Goal: Use online tool/utility: Utilize a website feature to perform a specific function

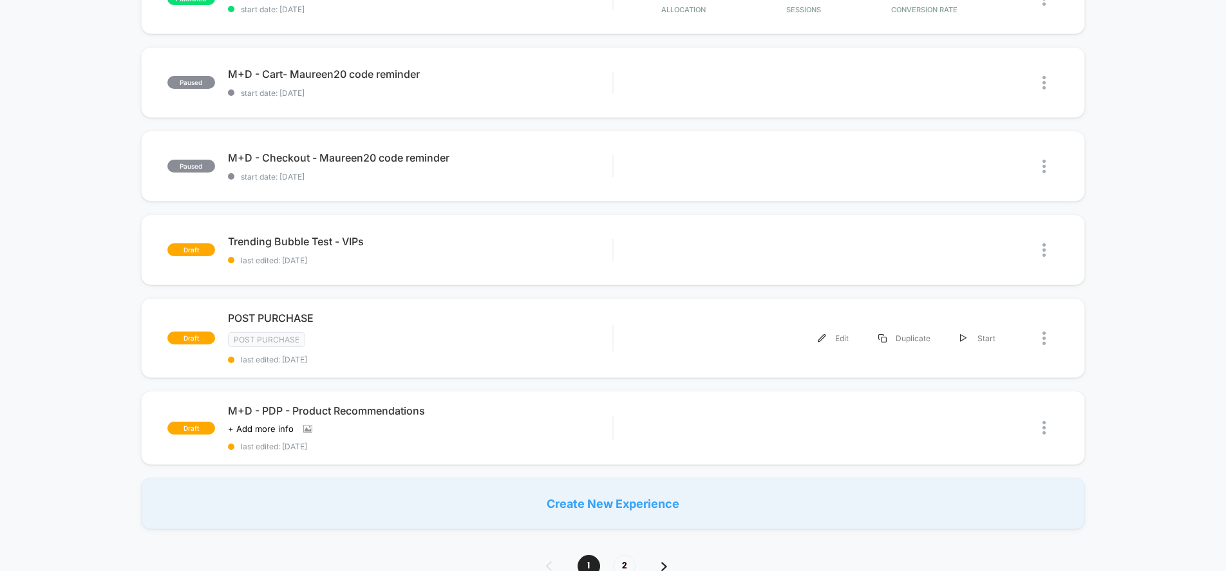
scroll to position [683, 0]
click at [522, 427] on div "M+D - PDP - Product Recommendations Click to view images Click to edit experien…" at bounding box center [420, 427] width 384 height 47
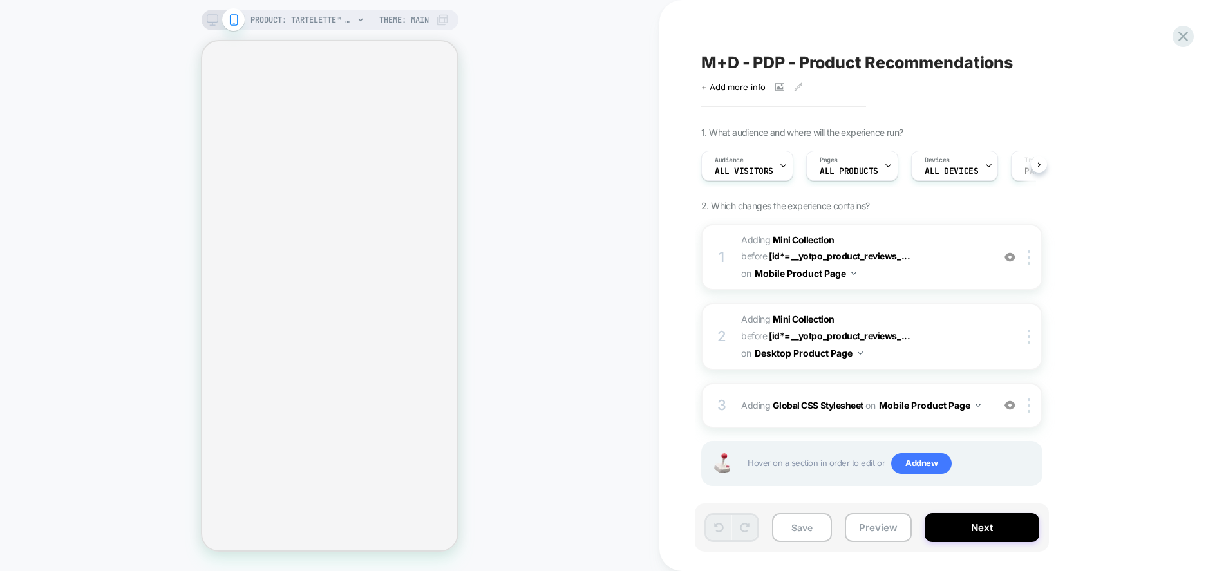
scroll to position [0, 1]
click at [325, 23] on span "PRODUCT: tartelette™ tubing lash primer" at bounding box center [301, 20] width 103 height 21
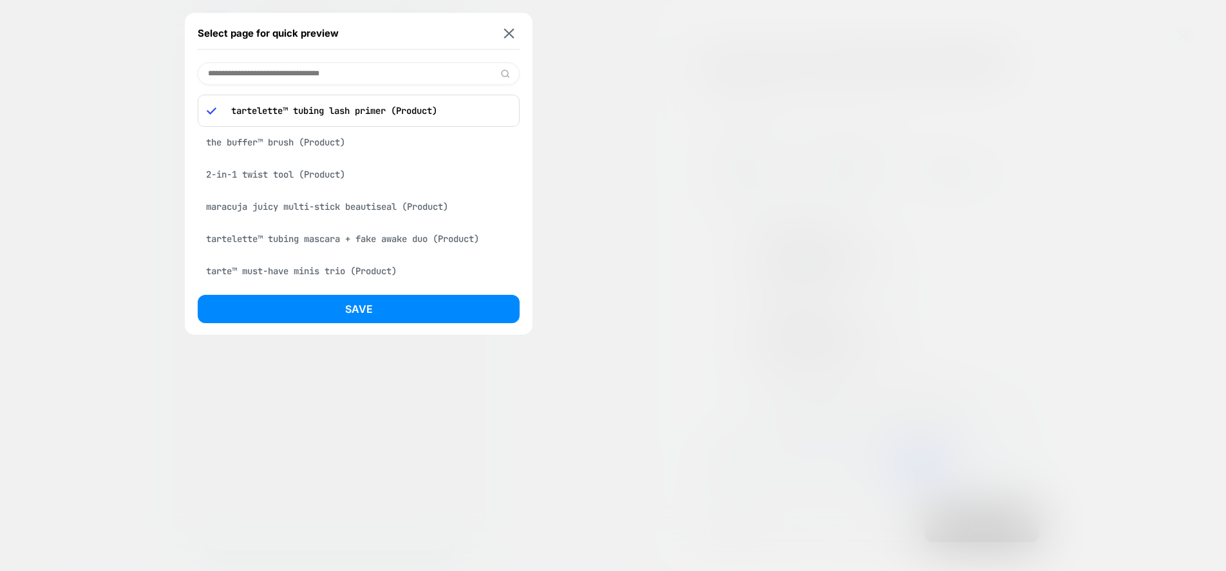
click at [287, 169] on div "2-in-1 twist tool (Product)" at bounding box center [359, 174] width 322 height 24
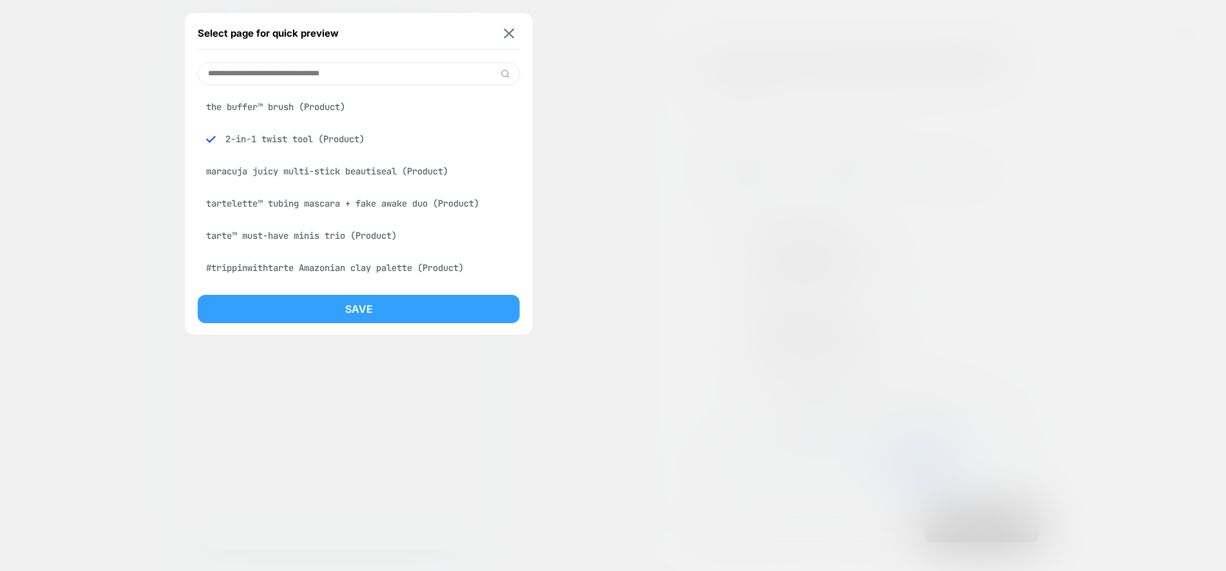
click at [304, 313] on button "Save" at bounding box center [359, 309] width 322 height 28
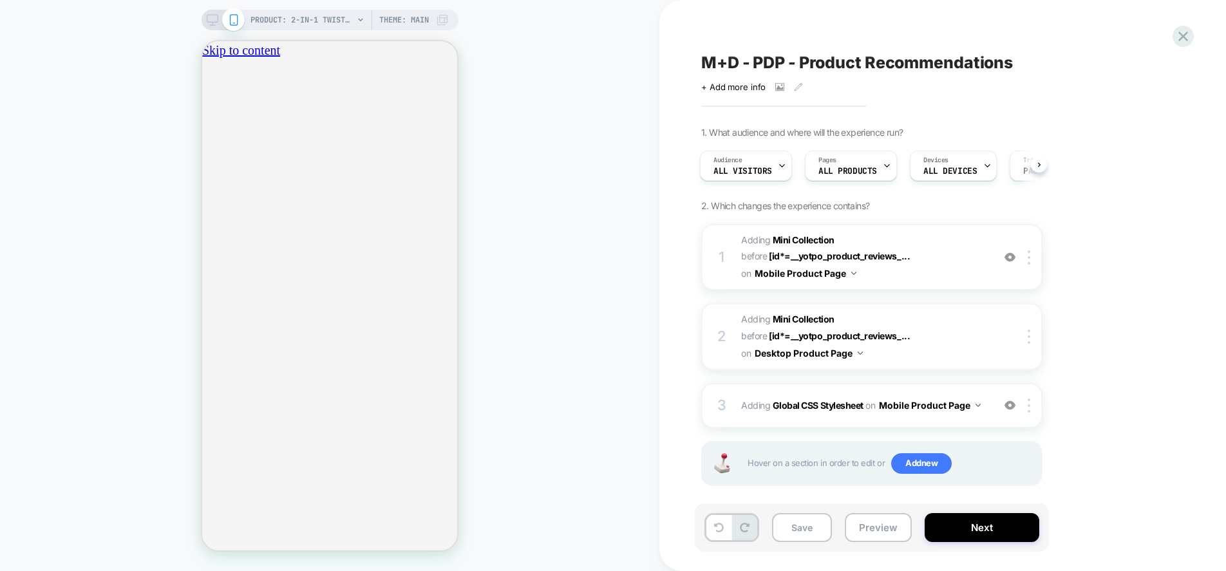
scroll to position [0, 0]
click at [207, 121] on icon "close" at bounding box center [207, 121] width 0 height 0
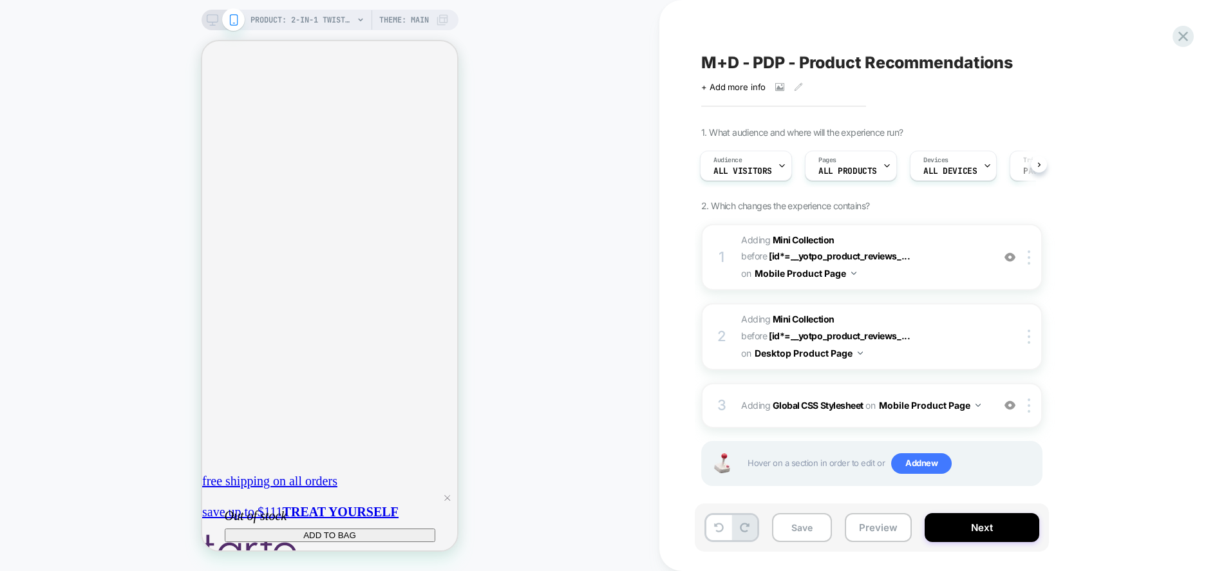
click at [214, 24] on icon at bounding box center [213, 20] width 12 height 12
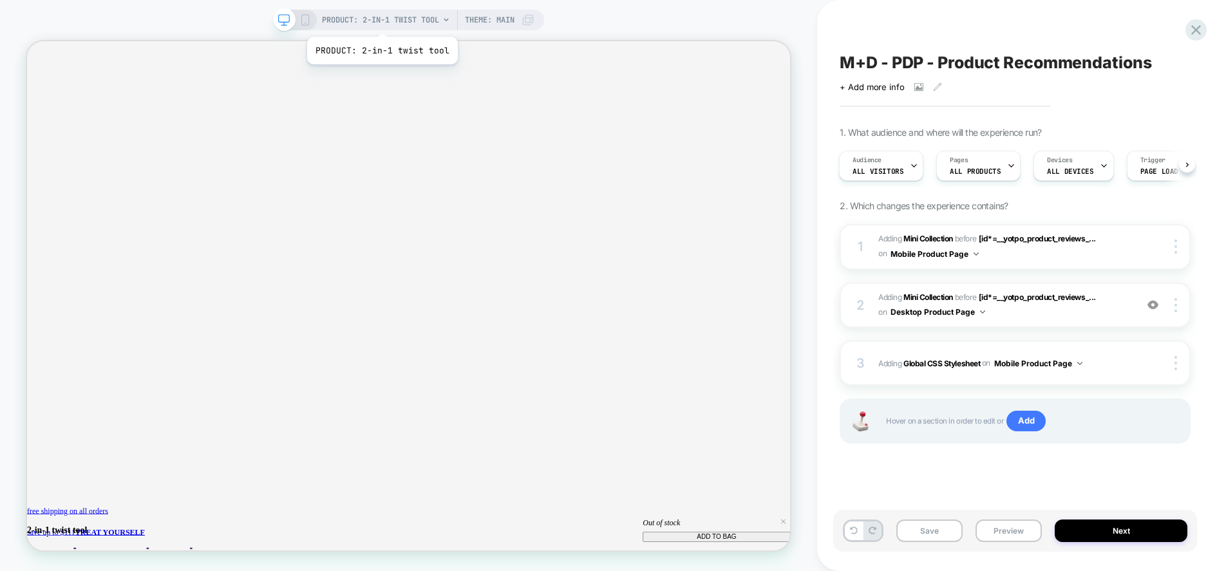
click at [381, 21] on span "PRODUCT: 2-in-1 twist tool" at bounding box center [380, 20] width 117 height 21
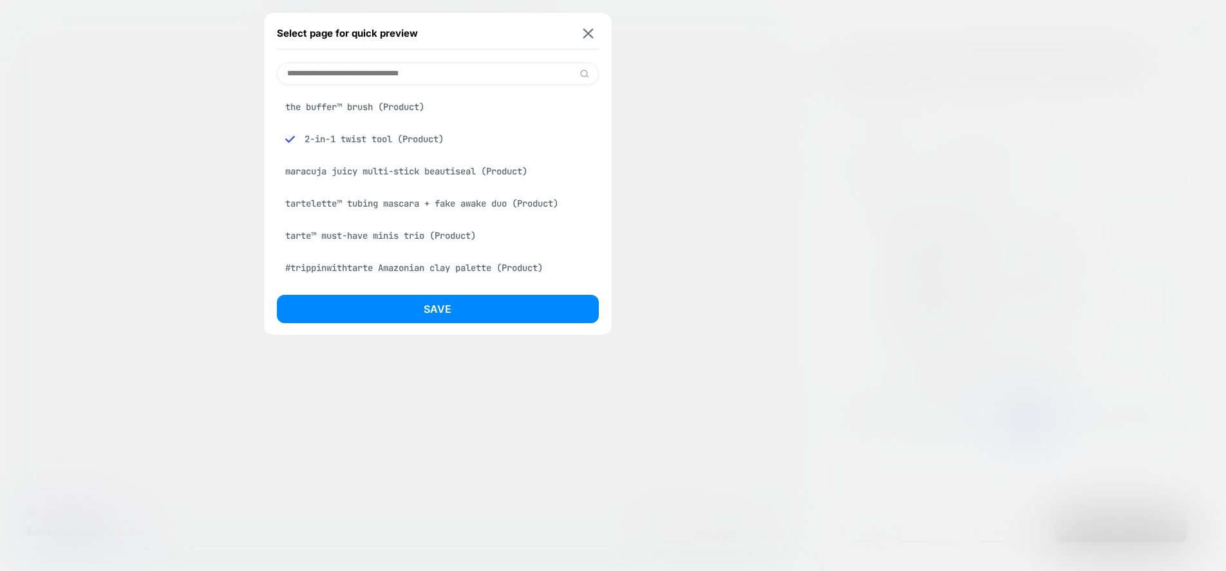
scroll to position [0, 930]
click at [371, 171] on div "maracuja juicy multi-stick beautiseal (Product)" at bounding box center [438, 171] width 322 height 24
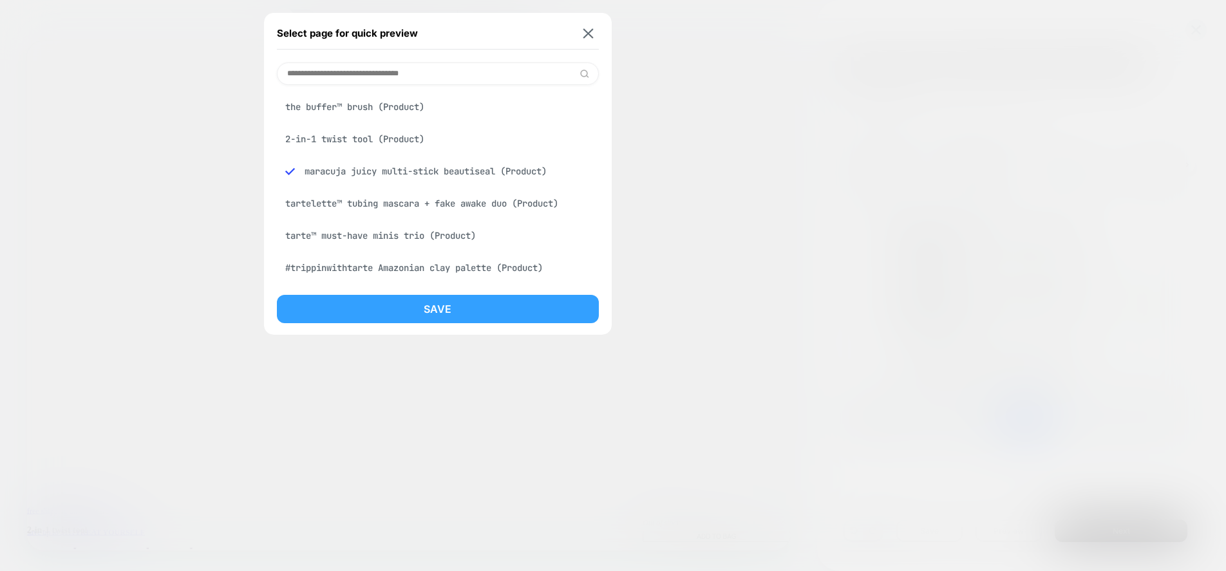
click at [467, 307] on button "Save" at bounding box center [438, 309] width 322 height 28
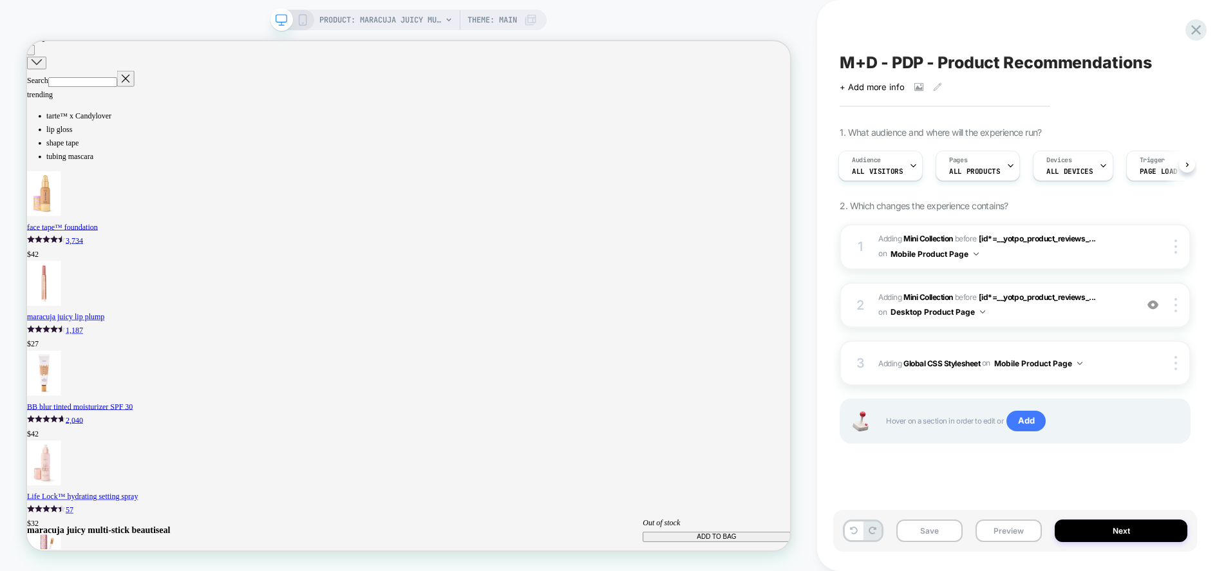
scroll to position [0, 0]
click at [800, 22] on div "PRODUCT: maracuja juicy multi-stick beautiseal PRODUCT: maracuja juicy multi-st…" at bounding box center [408, 285] width 817 height 545
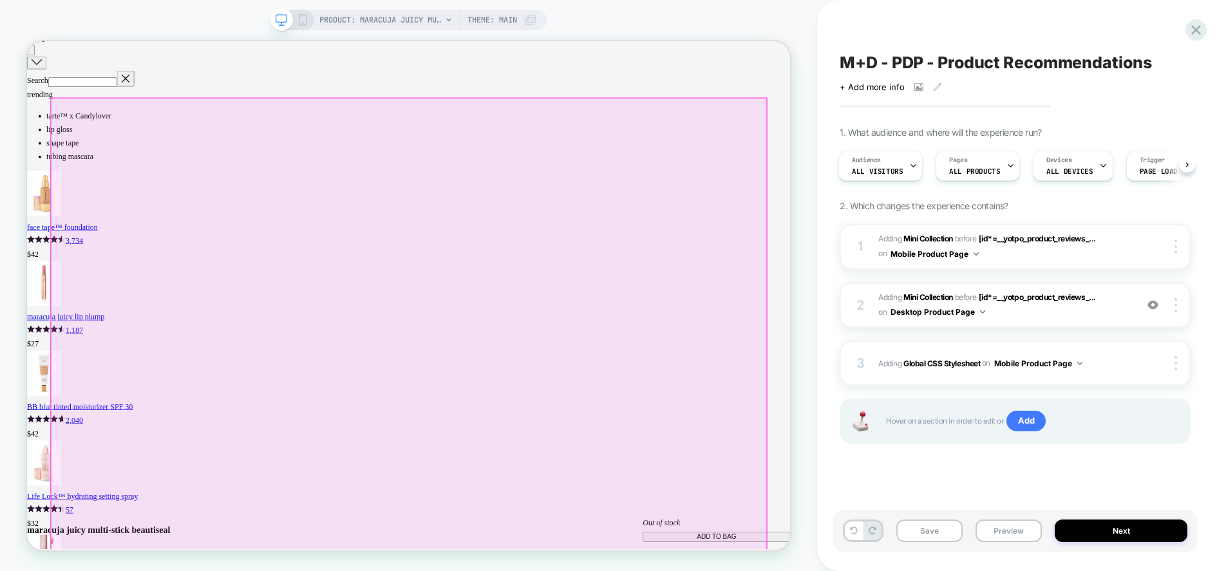
scroll to position [0, 930]
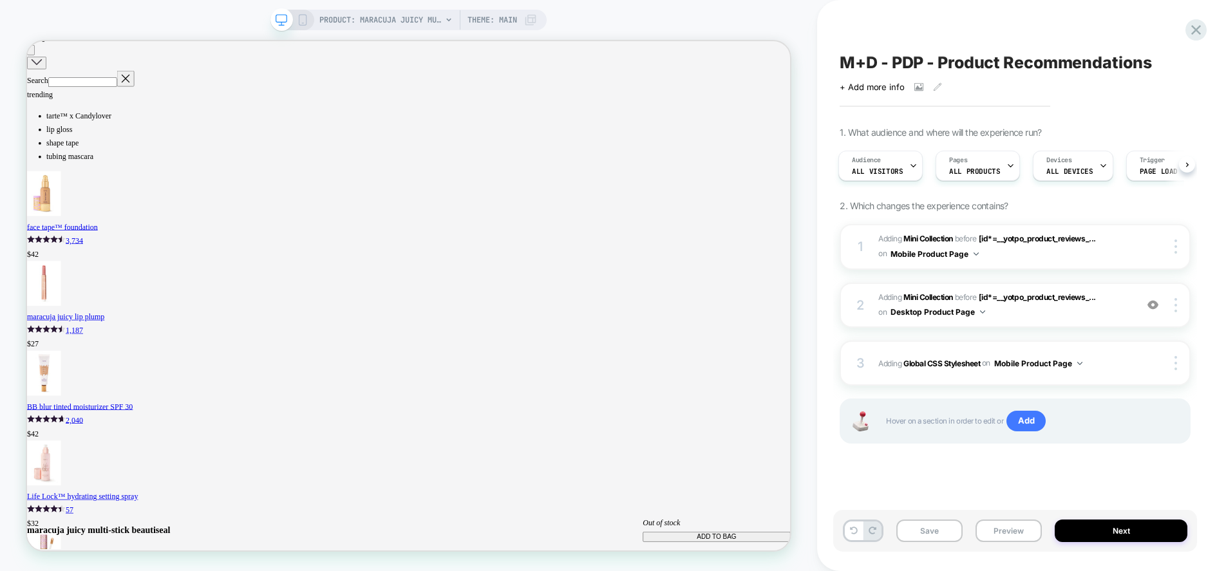
click at [301, 23] on icon at bounding box center [303, 20] width 12 height 12
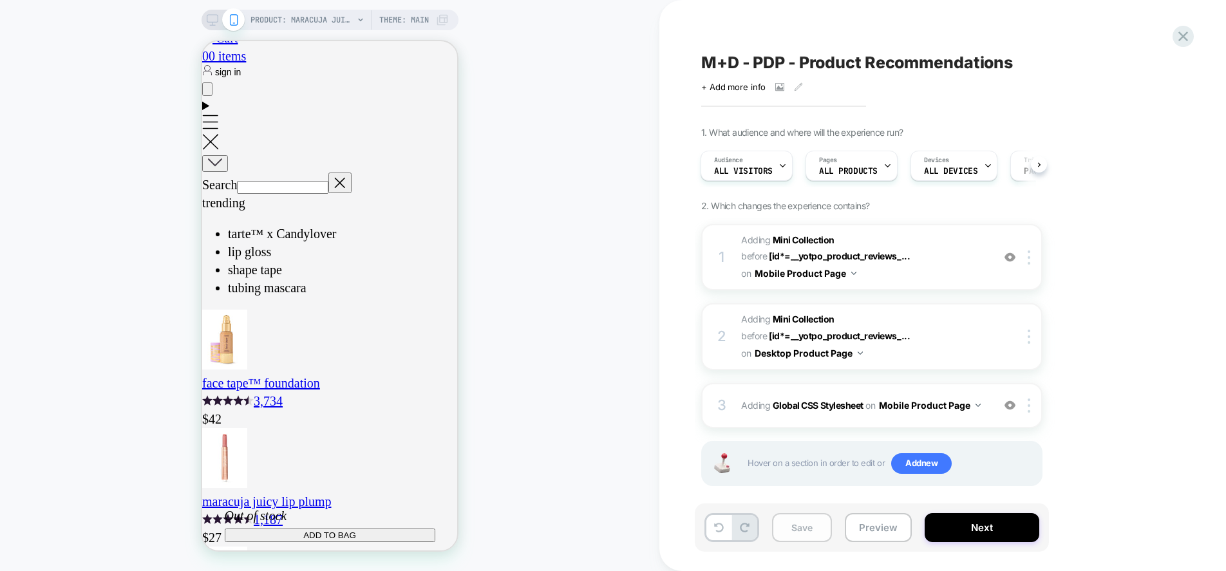
scroll to position [0, 227]
click at [1119, 214] on div "1. What audience and where will the experience run? Audience All Visitors Pages…" at bounding box center [936, 322] width 470 height 391
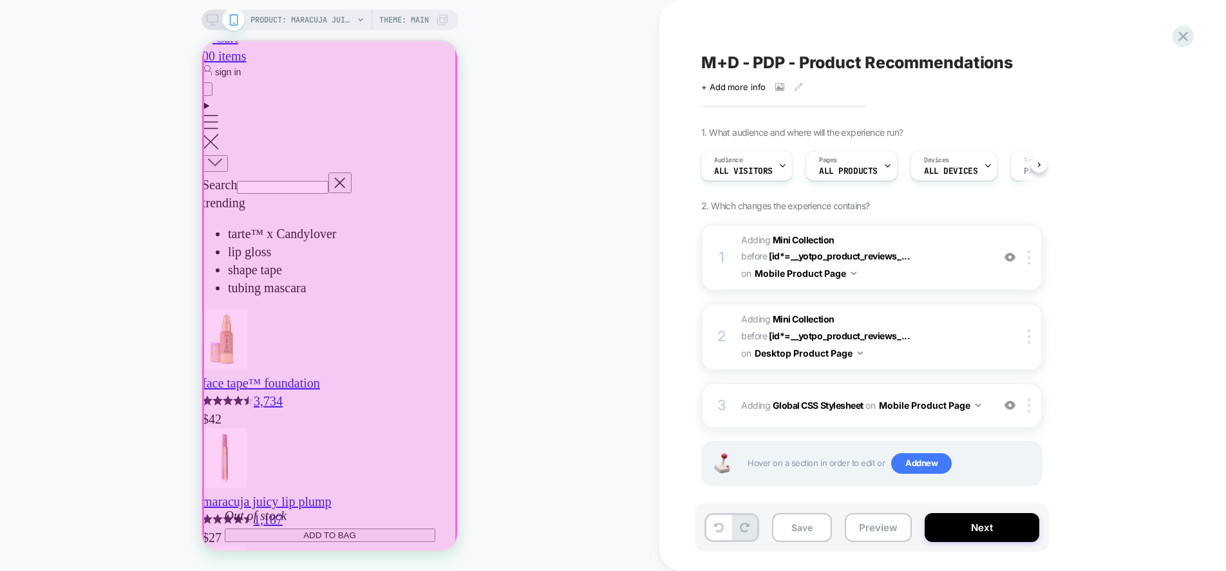
click at [354, 326] on div at bounding box center [329, 336] width 252 height 1026
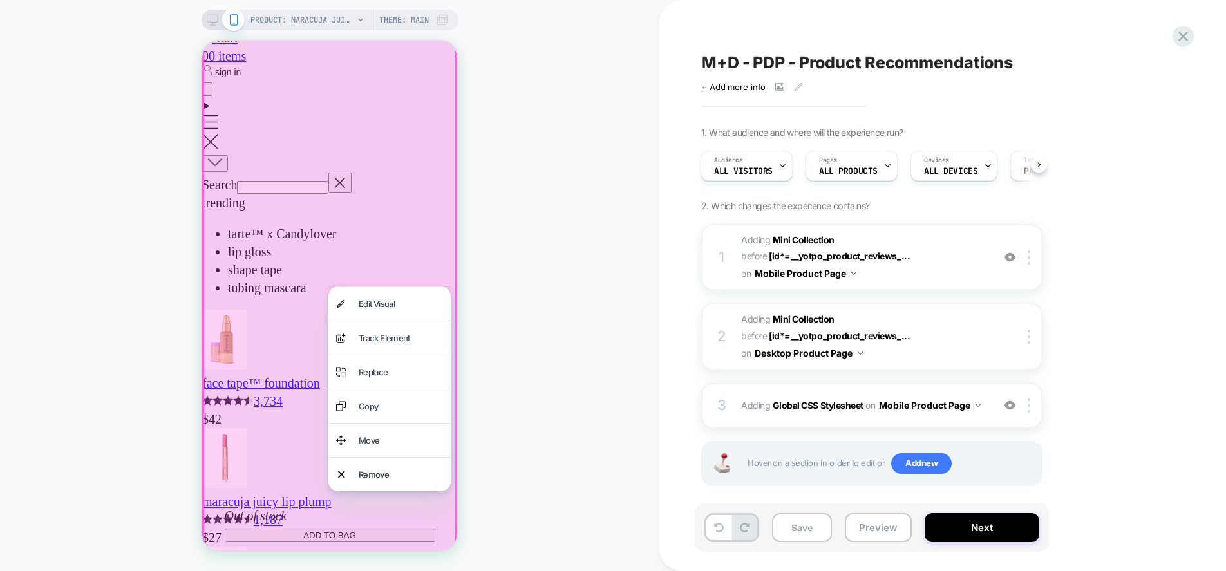
click at [576, 261] on div "PRODUCT: maracuja juicy multi-stick beautiseal PRODUCT: maracuja juicy multi-st…" at bounding box center [329, 285] width 659 height 545
click at [883, 535] on button "Preview" at bounding box center [878, 527] width 67 height 29
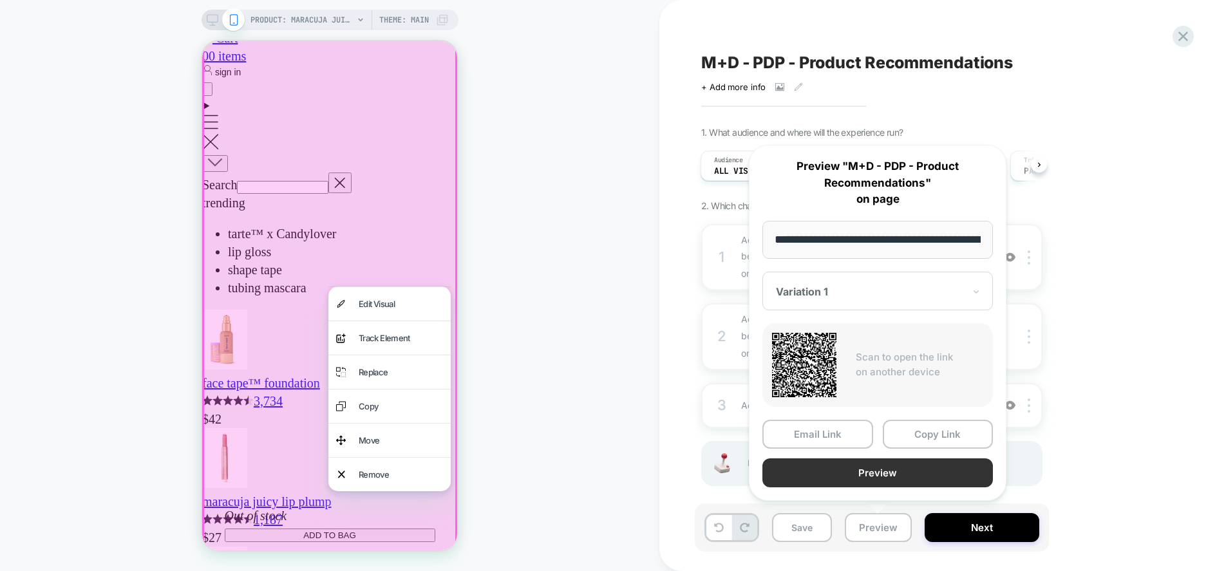
click at [856, 480] on button "Preview" at bounding box center [877, 472] width 231 height 29
